Goal: Task Accomplishment & Management: Manage account settings

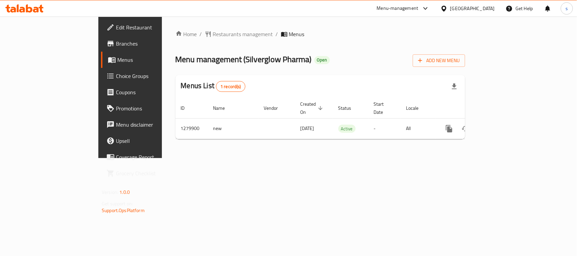
click at [483, 7] on div "[GEOGRAPHIC_DATA]" at bounding box center [472, 8] width 45 height 7
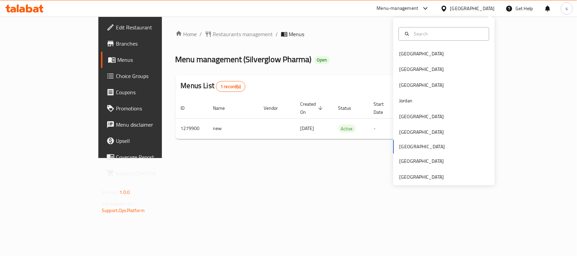
click at [401, 146] on div "Bahrain Egypt Iraq Jordan Kuwait Oman Qatar Saudi Arabia United Arab Emirates" at bounding box center [443, 115] width 101 height 139
click at [400, 147] on div "Bahrain Egypt Iraq Jordan Kuwait Oman Qatar Saudi Arabia United Arab Emirates" at bounding box center [443, 115] width 101 height 139
click at [399, 129] on div "[GEOGRAPHIC_DATA]" at bounding box center [421, 132] width 45 height 7
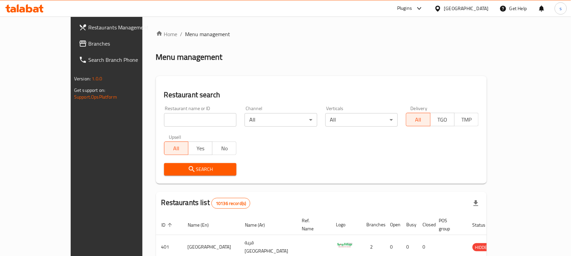
click at [88, 48] on span "Branches" at bounding box center [124, 44] width 72 height 8
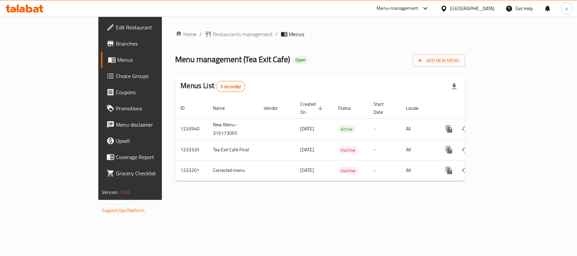
click at [456, 7] on div "[GEOGRAPHIC_DATA]" at bounding box center [472, 8] width 45 height 7
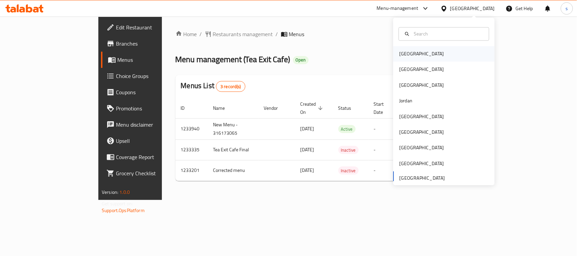
click at [406, 55] on div "[GEOGRAPHIC_DATA]" at bounding box center [421, 53] width 45 height 7
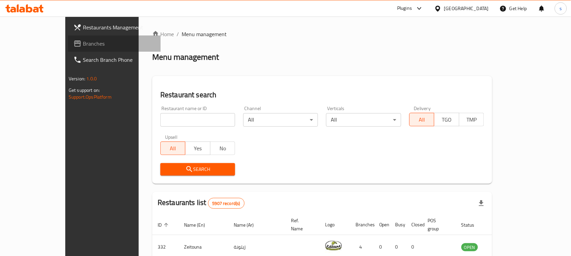
click at [83, 43] on span "Branches" at bounding box center [119, 44] width 72 height 8
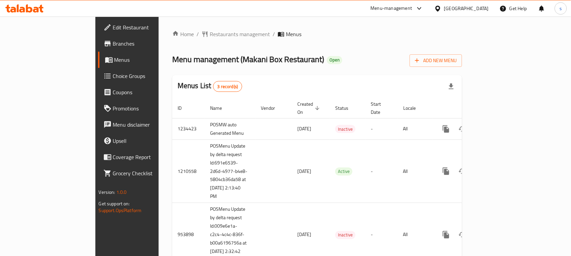
click at [423, 7] on icon at bounding box center [419, 8] width 8 height 8
click at [394, 57] on div "Restaurant-Management" at bounding box center [383, 58] width 53 height 7
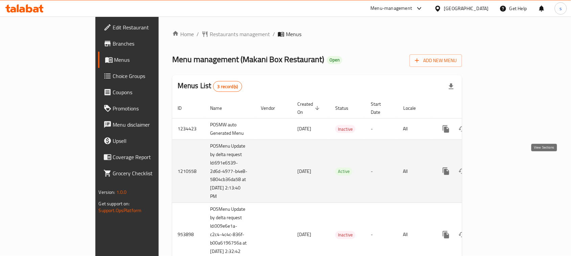
click at [499, 168] on icon "enhanced table" at bounding box center [494, 171] width 8 height 8
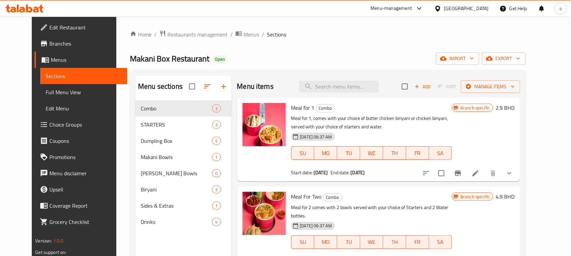
click at [332, 94] on div "Menu items Add Sort Manage items" at bounding box center [378, 87] width 283 height 22
click at [339, 90] on input "search" at bounding box center [339, 87] width 80 height 12
paste input "Butter Chicken Dumplings"
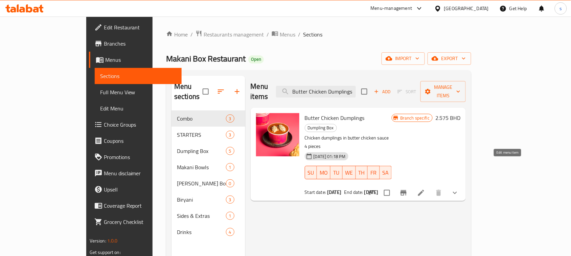
type input "Butter Chicken Dumplings"
click at [425, 189] on icon at bounding box center [421, 193] width 8 height 8
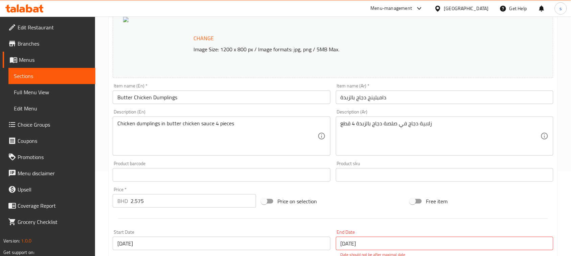
scroll to position [85, 0]
click at [440, 7] on icon at bounding box center [437, 8] width 5 height 6
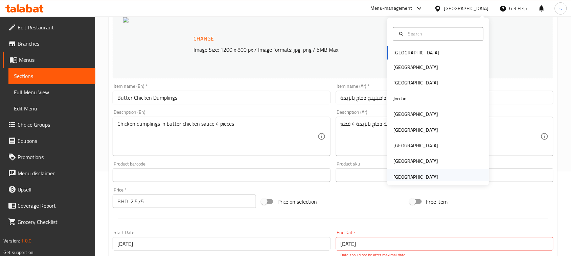
click at [410, 173] on div "United Arab Emirates" at bounding box center [415, 176] width 45 height 7
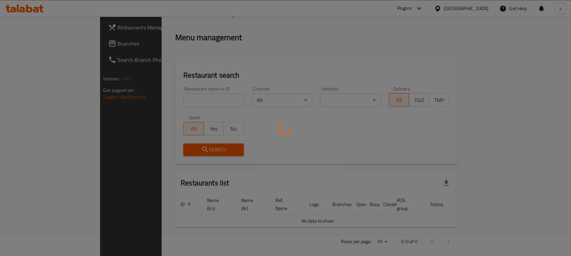
scroll to position [85, 0]
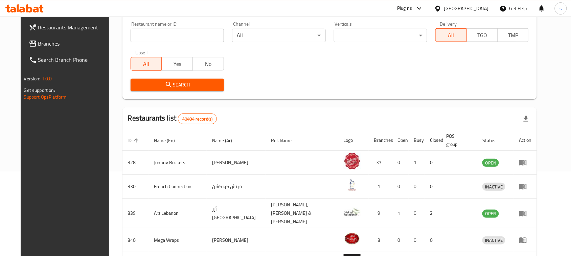
click at [38, 48] on span "Branches" at bounding box center [74, 44] width 72 height 8
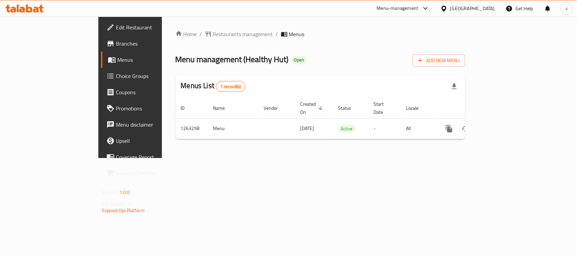
click at [450, 10] on div at bounding box center [445, 8] width 10 height 7
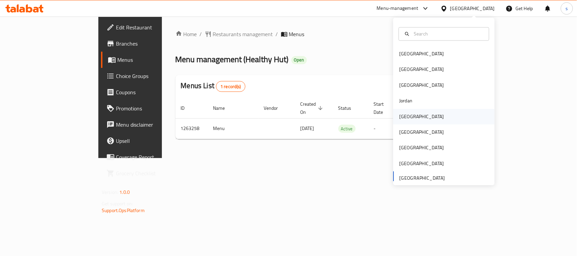
click at [399, 120] on div "[GEOGRAPHIC_DATA]" at bounding box center [421, 116] width 45 height 7
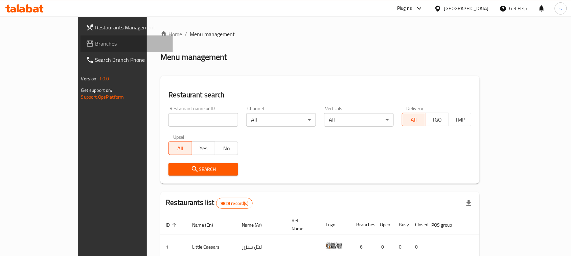
click at [95, 46] on span "Branches" at bounding box center [131, 44] width 72 height 8
